Goal: Task Accomplishment & Management: Manage account settings

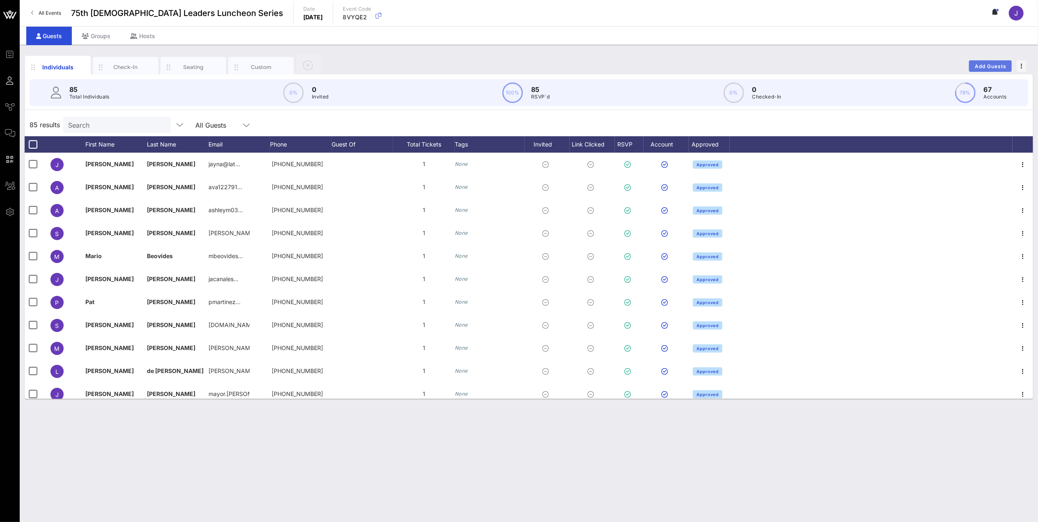
click at [687, 68] on span "Add Guests" at bounding box center [990, 66] width 32 height 6
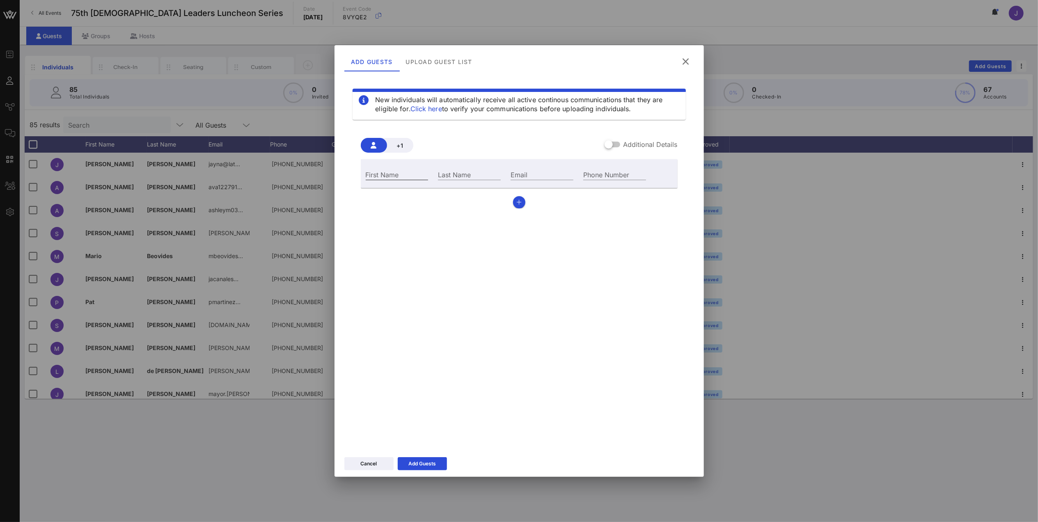
click at [396, 172] on input "First Name" at bounding box center [397, 174] width 63 height 11
type input "Dr. [PERSON_NAME]"
click at [451, 170] on div "Last Name" at bounding box center [469, 174] width 73 height 22
click at [451, 172] on div "Last Name" at bounding box center [469, 174] width 63 height 11
paste input "[PERSON_NAME] [PERSON_NAME]"
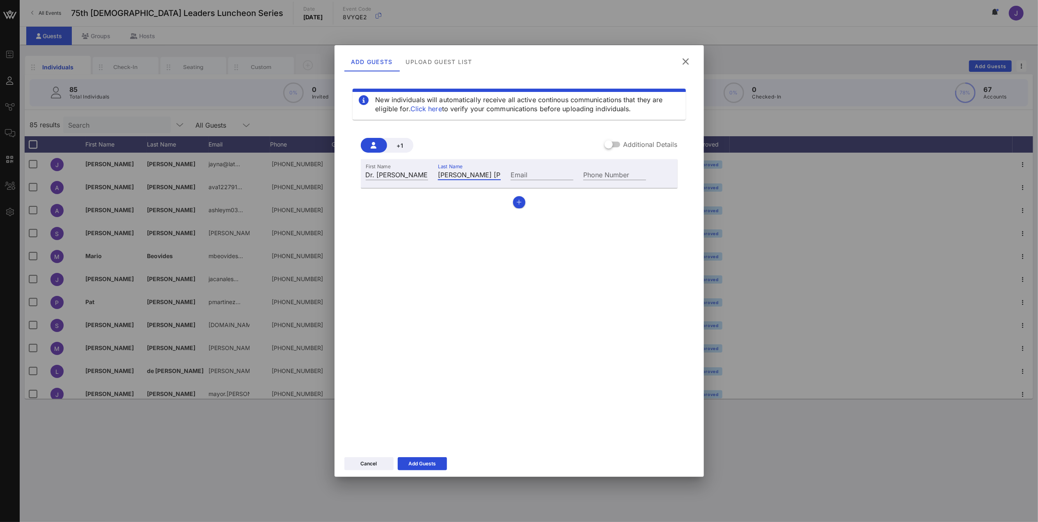
scroll to position [0, 7]
type input "[PERSON_NAME] [PERSON_NAME]"
click at [543, 173] on input "Email" at bounding box center [542, 174] width 63 height 11
paste input "[EMAIL_ADDRESS][DOMAIN_NAME]"
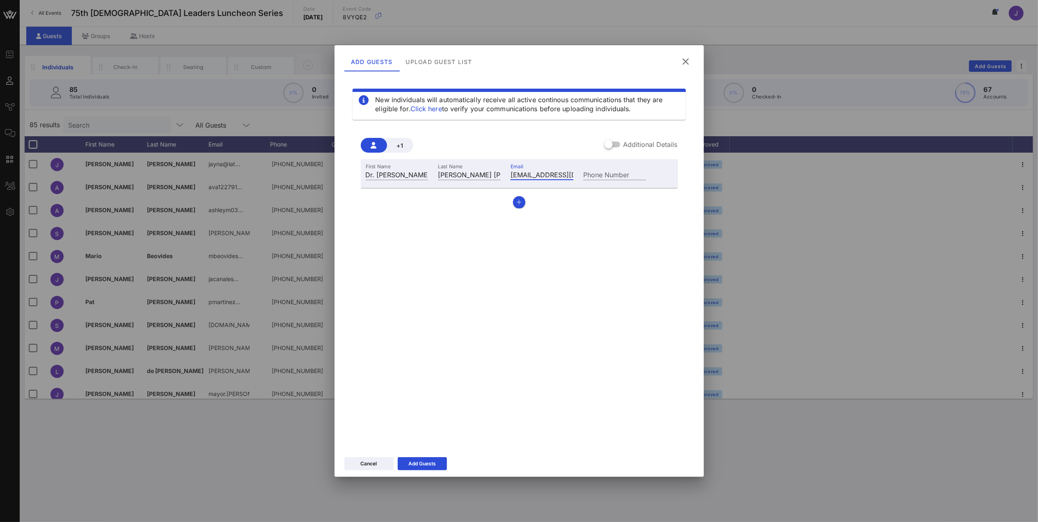
scroll to position [0, 20]
type input "[EMAIL_ADDRESS][DOMAIN_NAME]"
click at [424, 369] on button "Add Guests" at bounding box center [422, 463] width 49 height 13
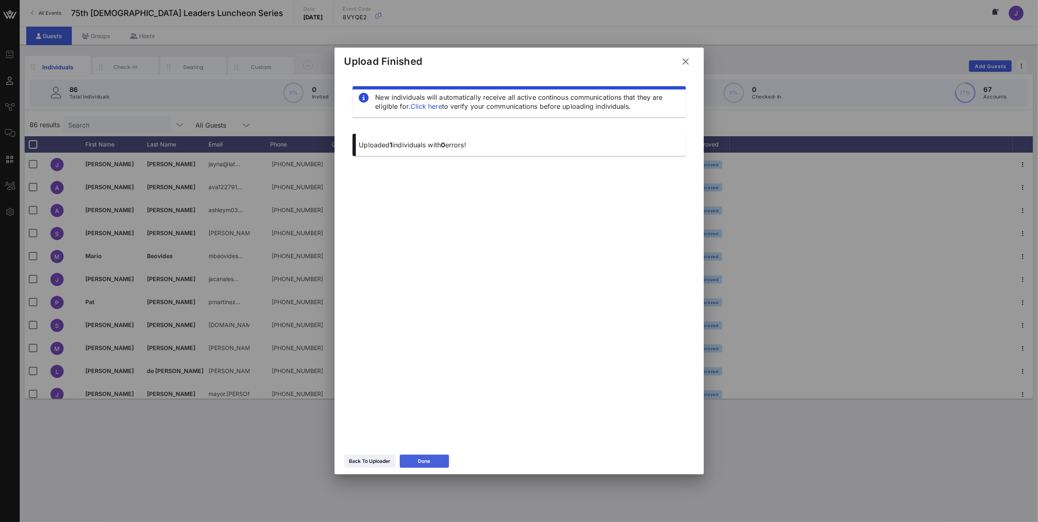
click at [426, 369] on div "Done" at bounding box center [424, 461] width 12 height 8
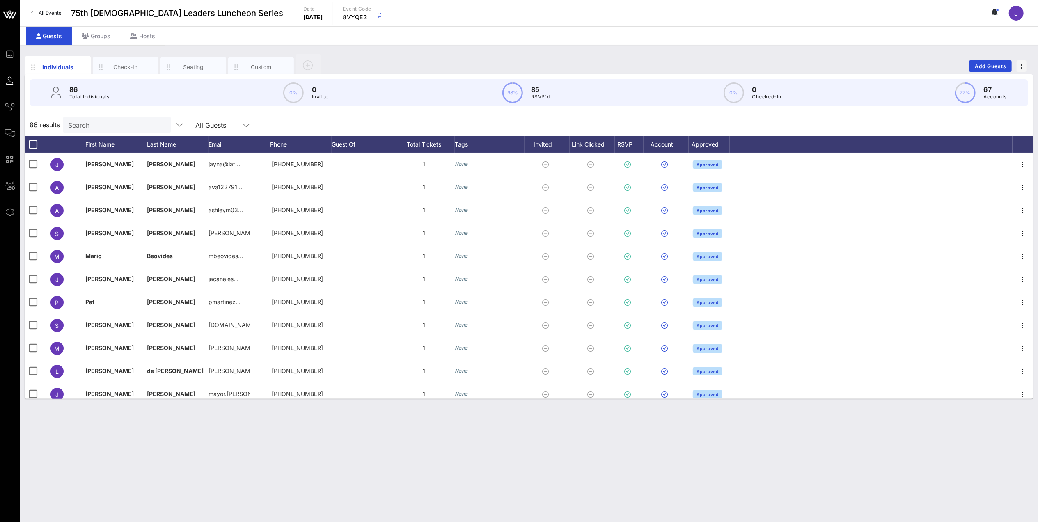
click at [109, 124] on input "Search" at bounding box center [116, 124] width 96 height 11
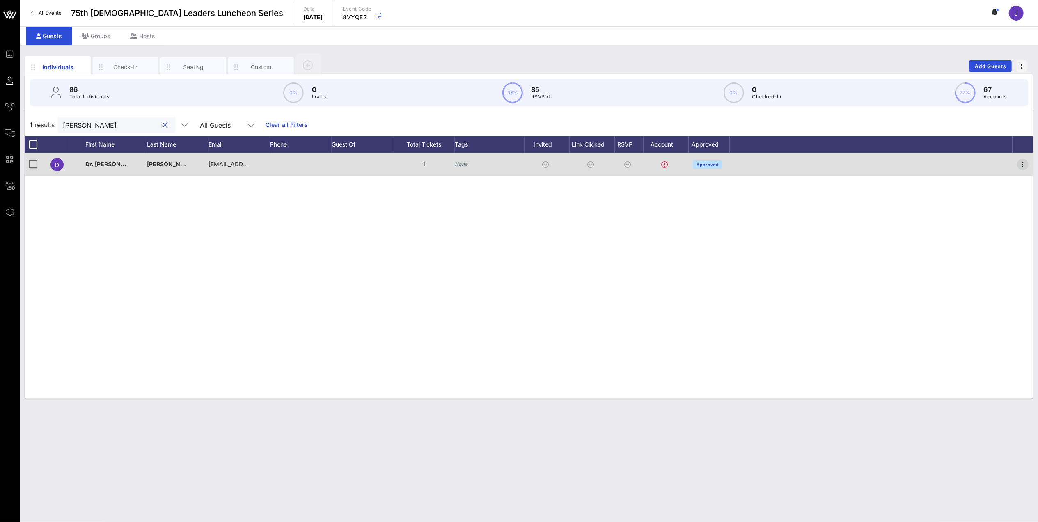
type input "[PERSON_NAME]"
click at [687, 165] on icon "button" at bounding box center [1023, 165] width 10 height 10
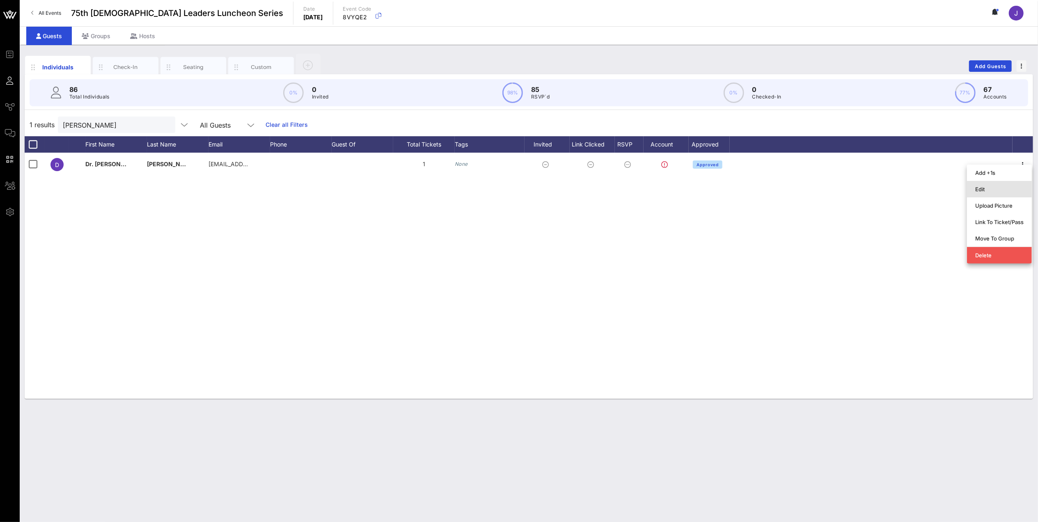
click at [687, 190] on div "Edit" at bounding box center [999, 189] width 48 height 7
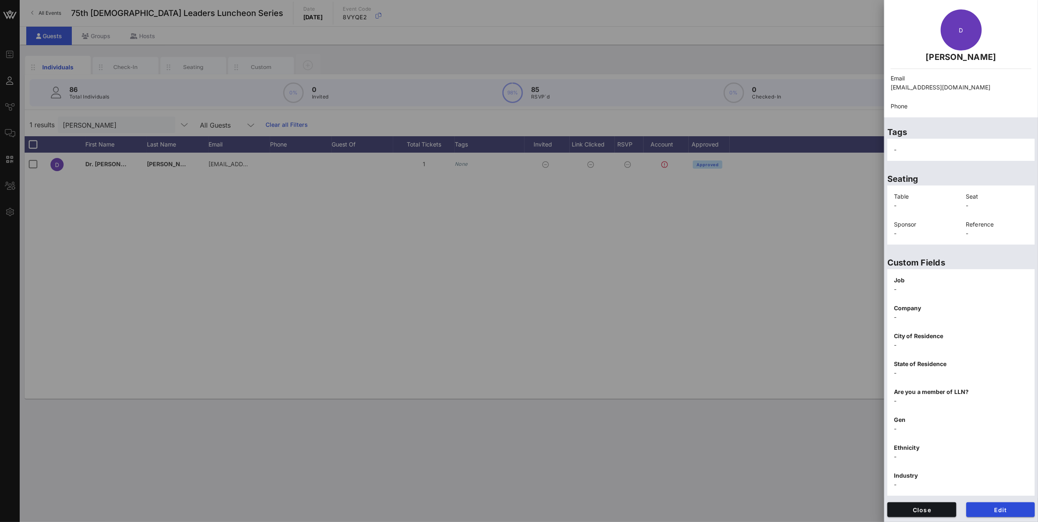
scroll to position [37, 0]
click at [687, 369] on div "Edit" at bounding box center [1000, 509] width 79 height 25
click at [687, 369] on span "Edit" at bounding box center [1001, 509] width 56 height 7
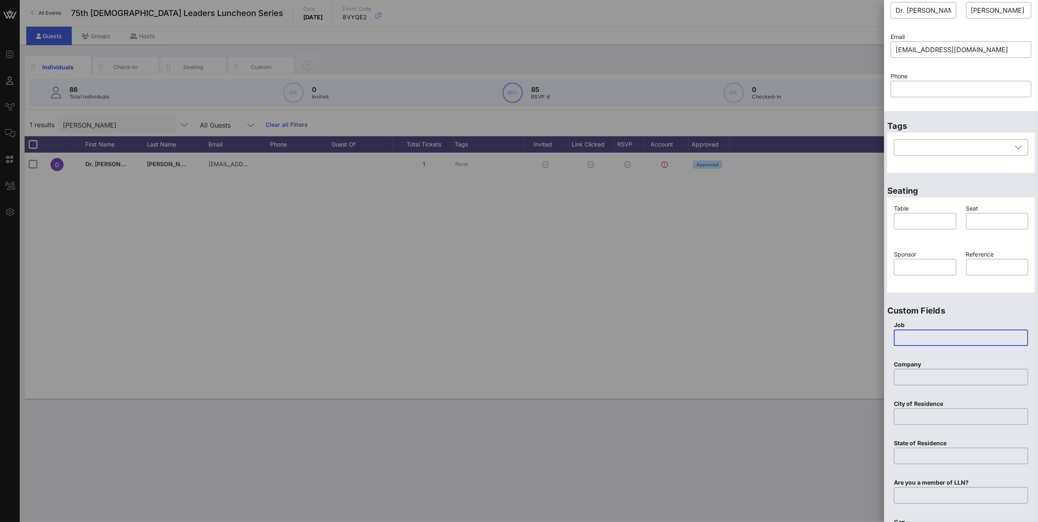
click at [687, 339] on input "text" at bounding box center [961, 337] width 124 height 13
type input "CEO"
click at [687, 369] on input "text" at bounding box center [961, 377] width 124 height 13
paste input "On Mission, LLC"
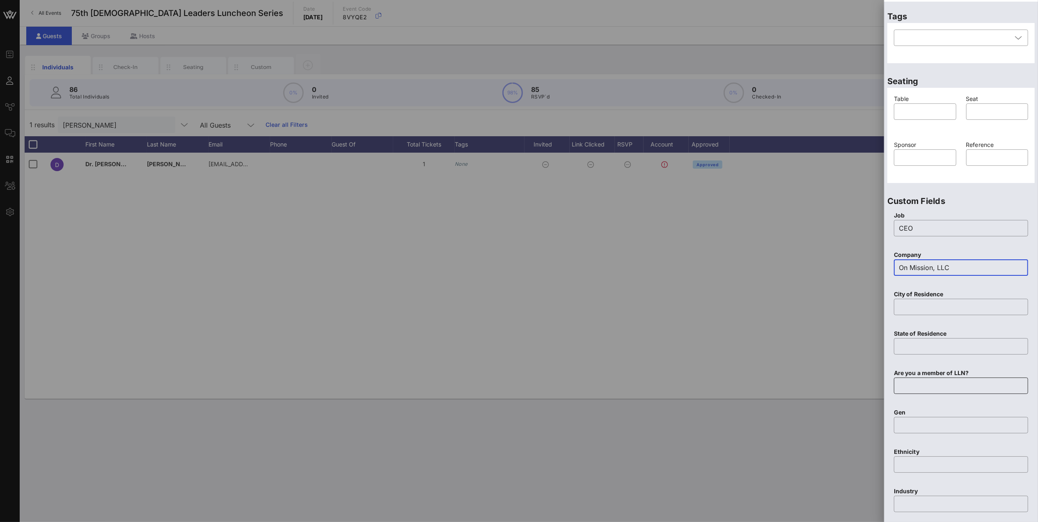
scroll to position [201, 0]
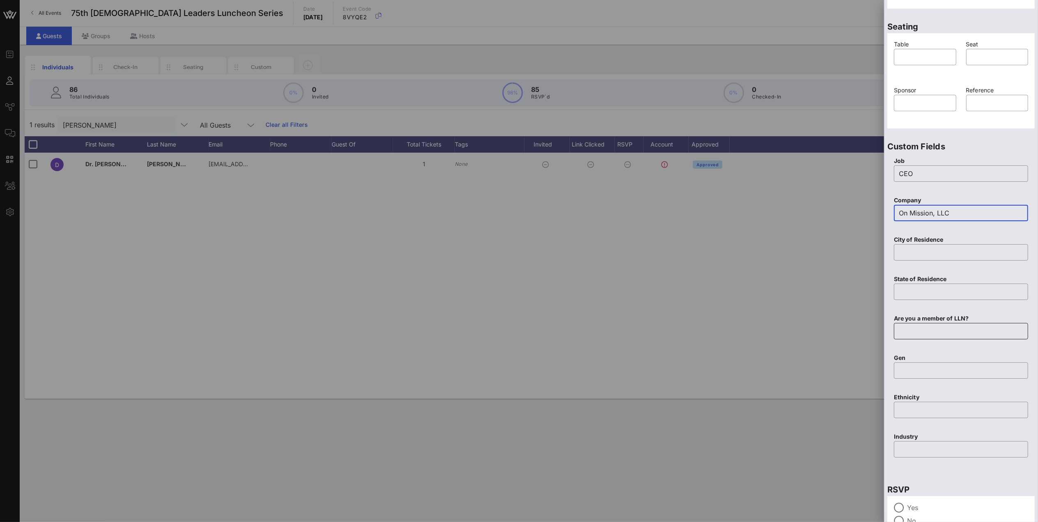
type input "On Mission, LLC"
click at [687, 332] on input "text" at bounding box center [961, 331] width 124 height 13
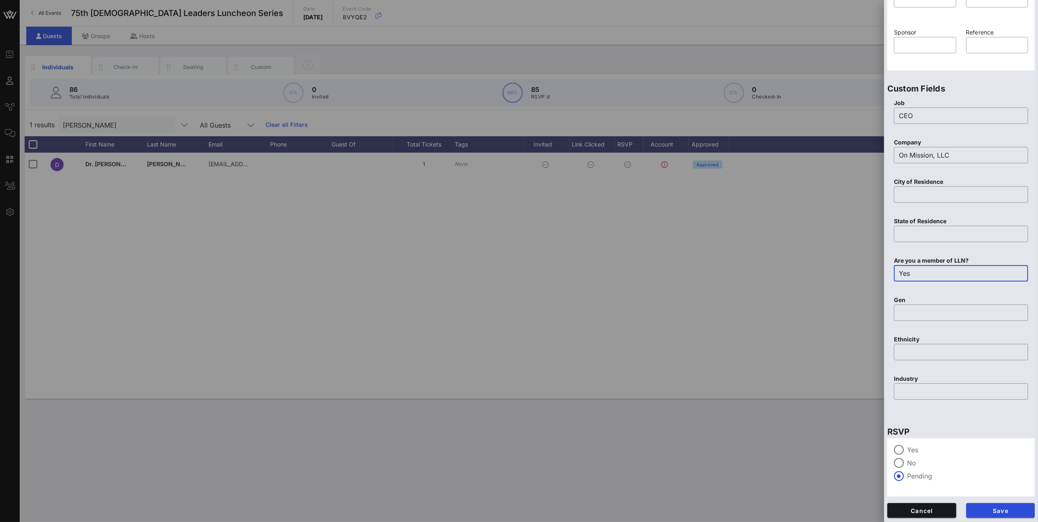
scroll to position [259, 0]
type input "Yes"
click at [687, 369] on label "Yes" at bounding box center [967, 449] width 121 height 8
click at [687, 369] on button "Save" at bounding box center [1000, 509] width 69 height 15
